Goal: Task Accomplishment & Management: Manage account settings

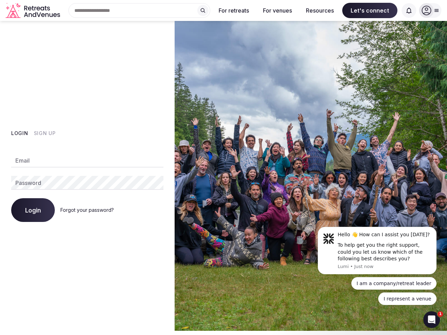
click at [224, 168] on img at bounding box center [311, 176] width 272 height 310
click at [139, 10] on div "Search Popular Destinations [GEOGRAPHIC_DATA], [GEOGRAPHIC_DATA] [GEOGRAPHIC_DA…" at bounding box center [136, 10] width 147 height 15
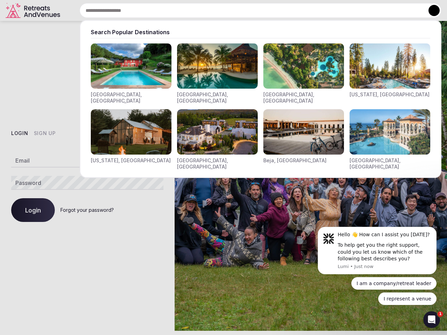
click at [203, 10] on input "text" at bounding box center [261, 10] width 362 height 15
click at [234, 10] on input "text" at bounding box center [261, 10] width 362 height 15
click at [277, 10] on input "text" at bounding box center [261, 10] width 362 height 15
click at [320, 10] on input "text" at bounding box center [261, 10] width 362 height 15
click at [370, 10] on input "text" at bounding box center [261, 10] width 362 height 15
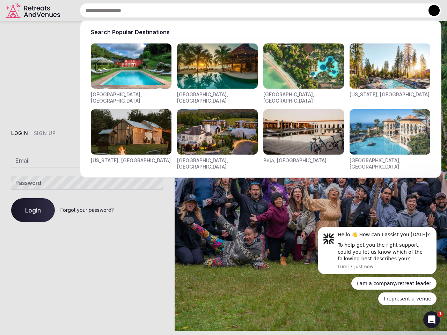
click at [409, 10] on input "text" at bounding box center [261, 10] width 362 height 15
click at [430, 10] on button at bounding box center [434, 10] width 11 height 11
click at [20, 133] on button "Login" at bounding box center [19, 133] width 17 height 7
